Goal: Navigation & Orientation: Find specific page/section

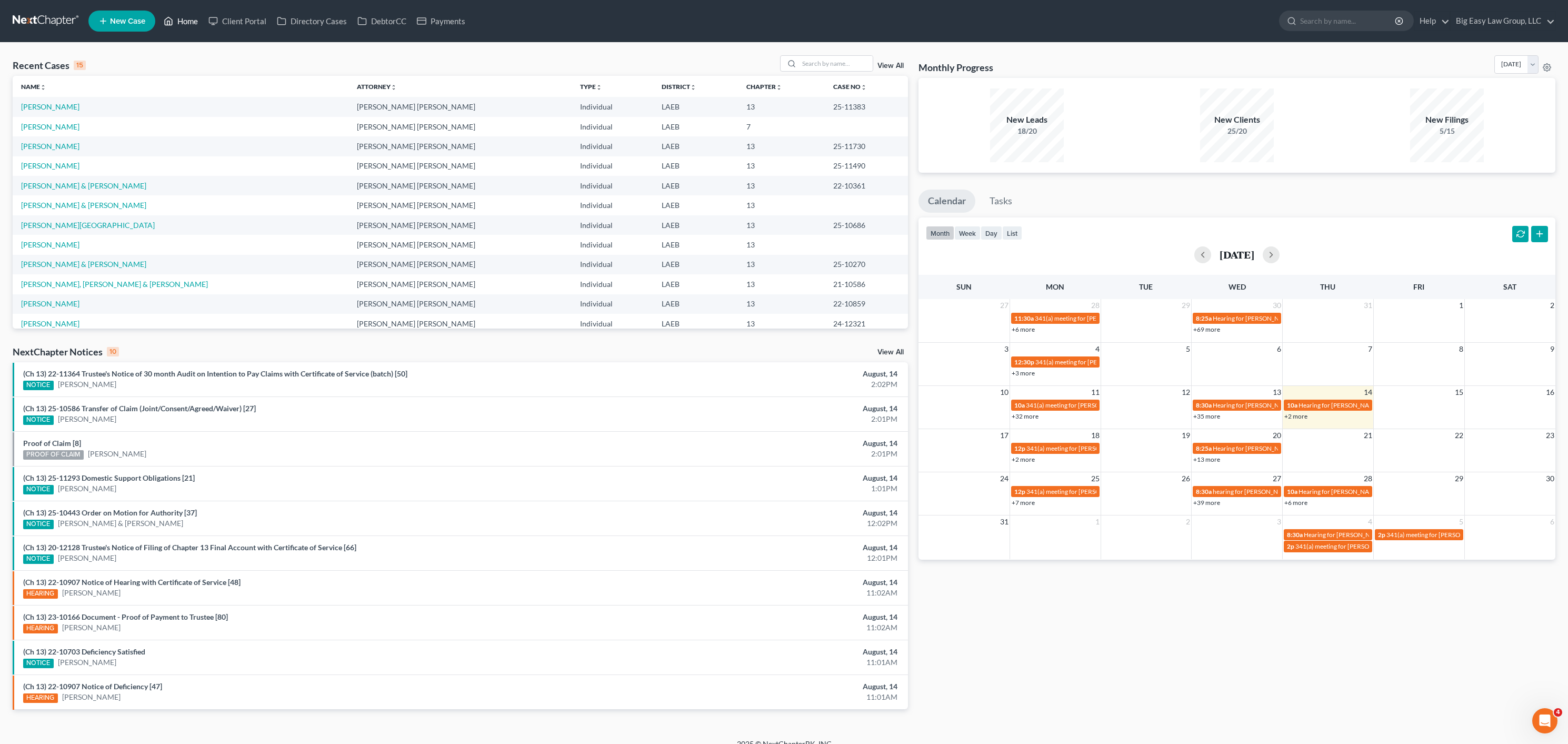
click at [175, 11] on link "Home" at bounding box center [181, 20] width 45 height 19
click at [180, 17] on link "Home" at bounding box center [181, 20] width 45 height 19
click at [193, 34] on ul "New Case Home Client Portal Directory Cases DebtorCC Payments - No Result - See…" at bounding box center [821, 20] width 1467 height 27
click at [194, 16] on link "Home" at bounding box center [181, 20] width 45 height 19
